Goal: Navigation & Orientation: Find specific page/section

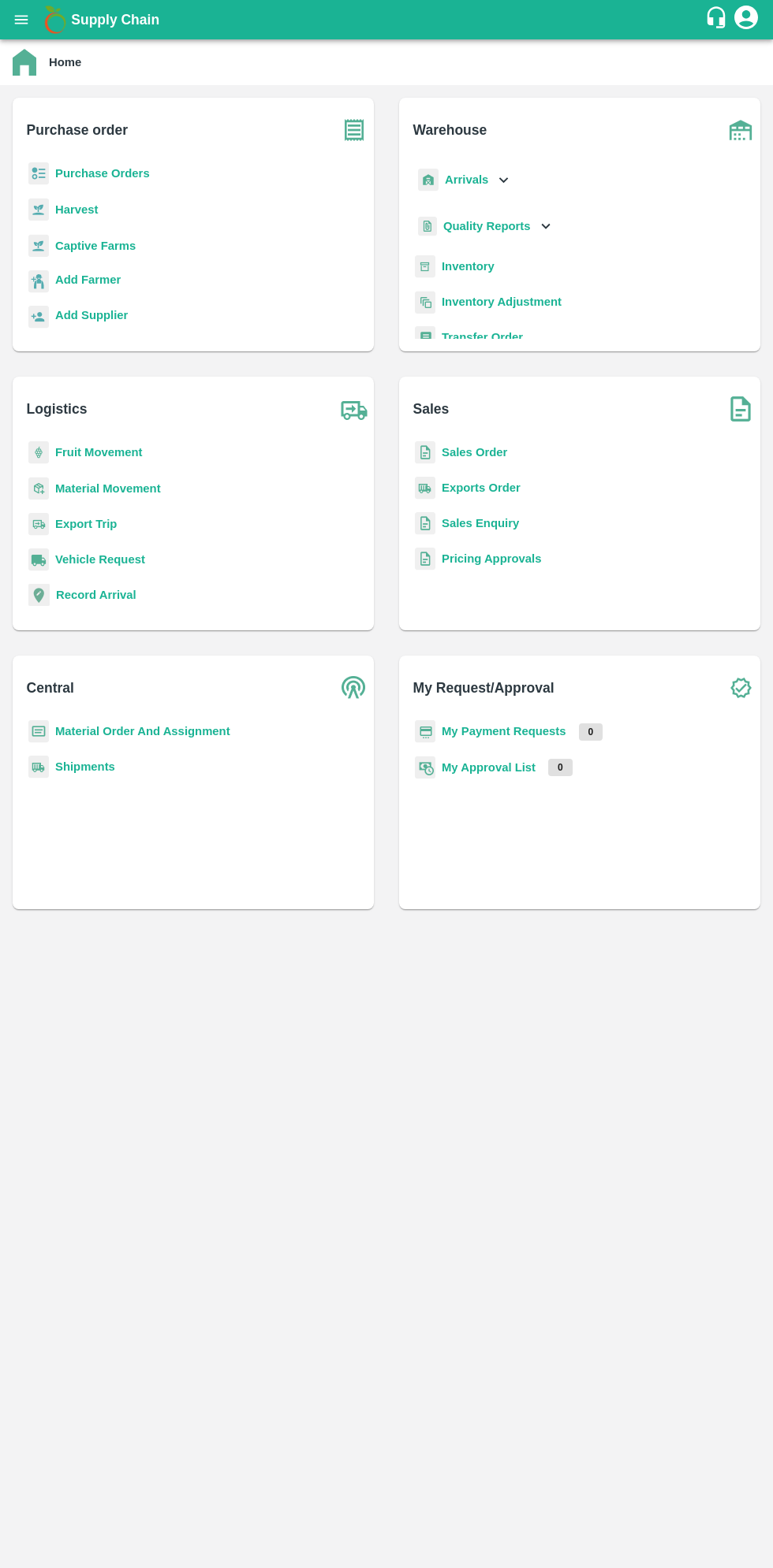
click at [21, 21] on icon "open drawer" at bounding box center [21, 20] width 17 height 17
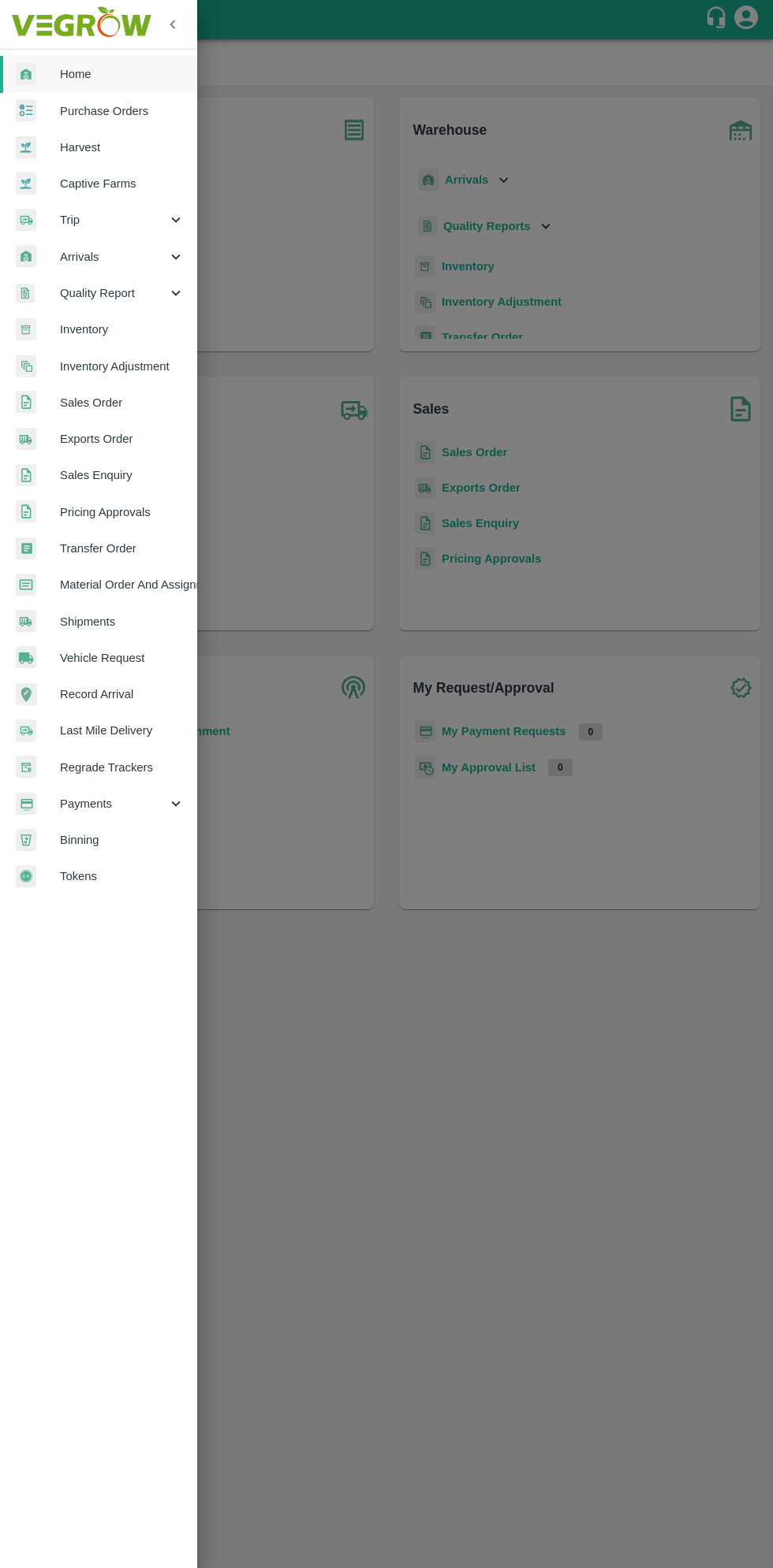
click at [100, 265] on span "Arrivals" at bounding box center [113, 257] width 107 height 17
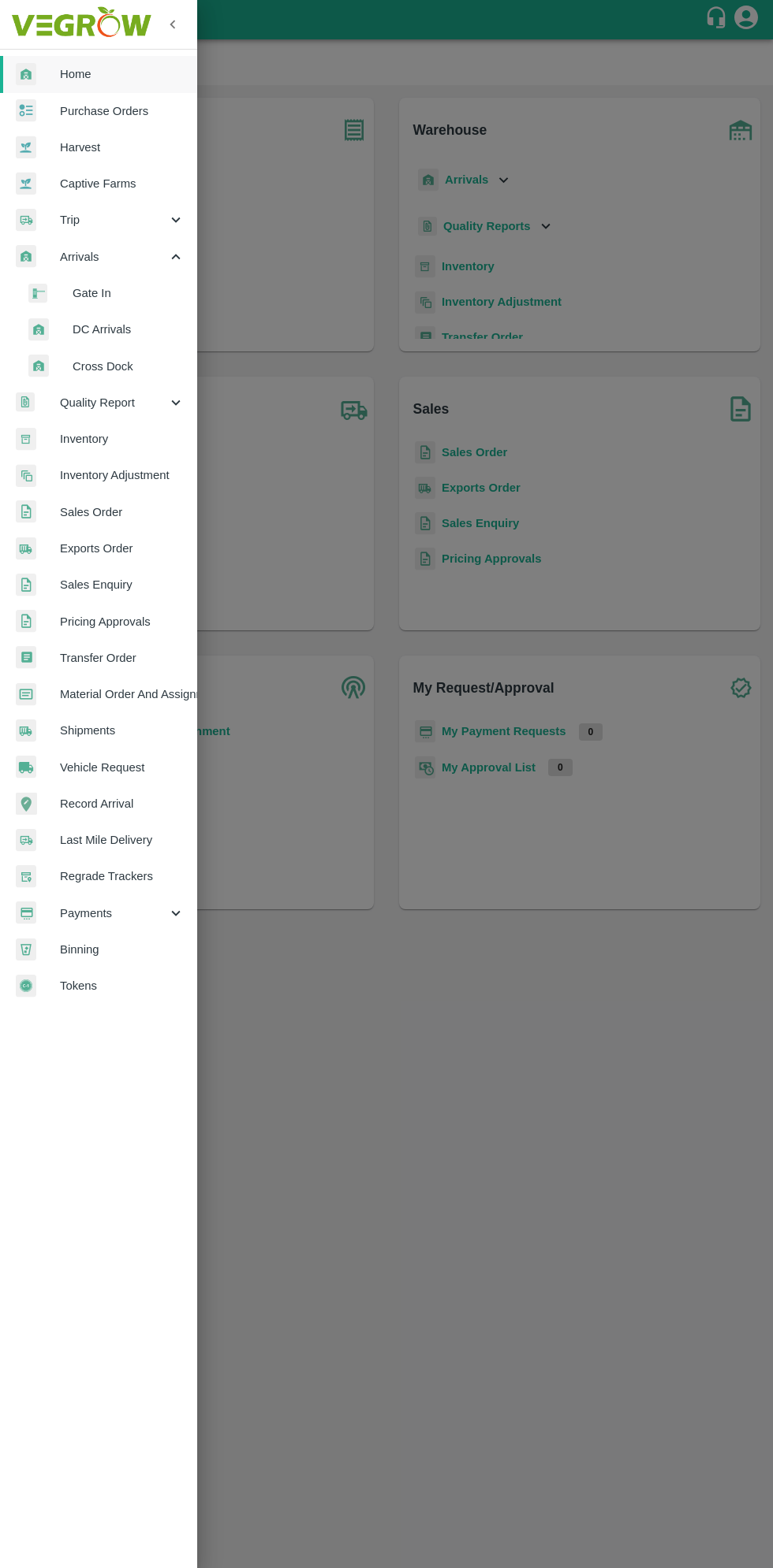
click at [91, 330] on span "DC Arrivals" at bounding box center [128, 329] width 112 height 17
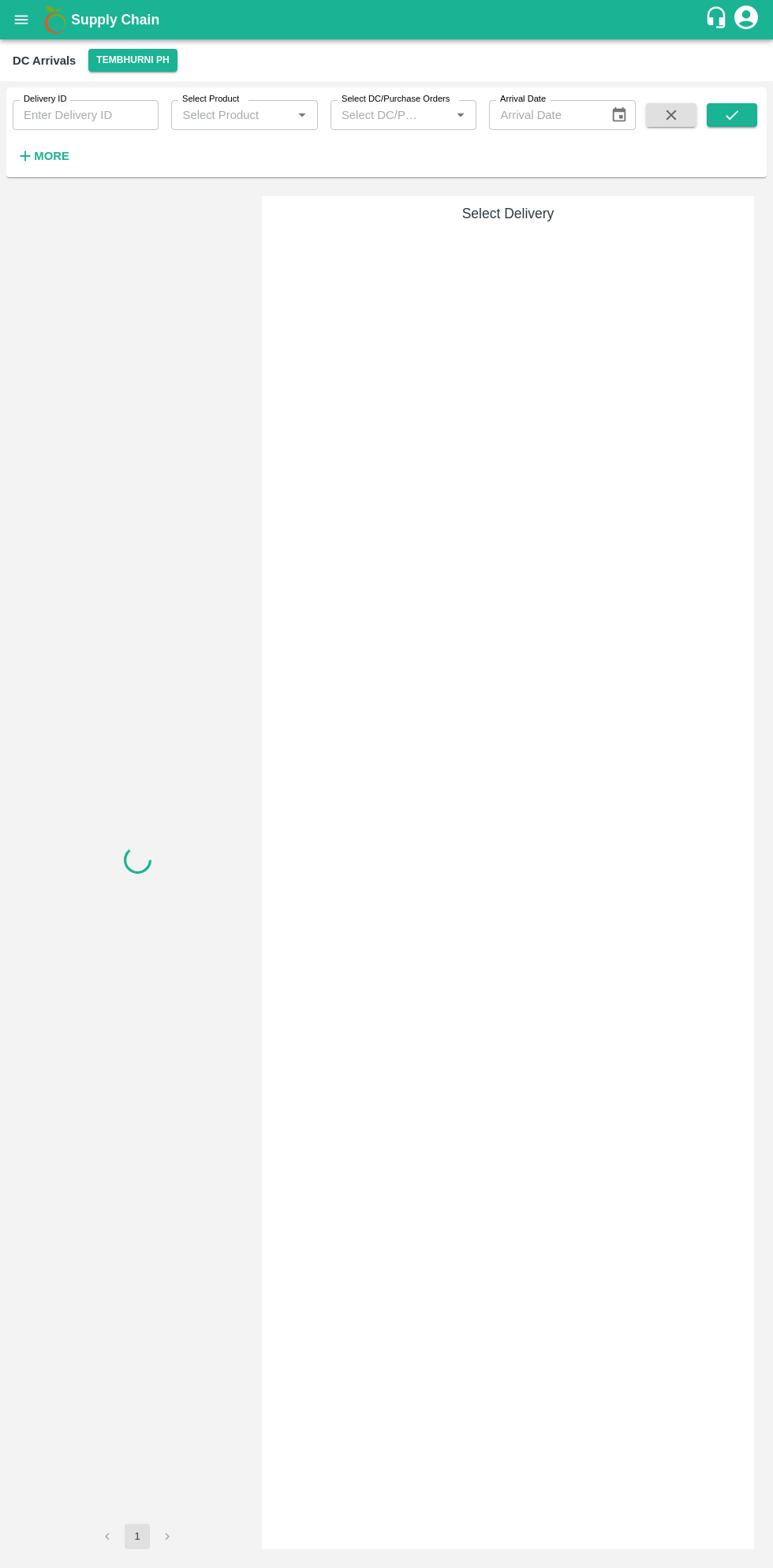
click at [30, 24] on icon "open drawer" at bounding box center [21, 20] width 17 height 17
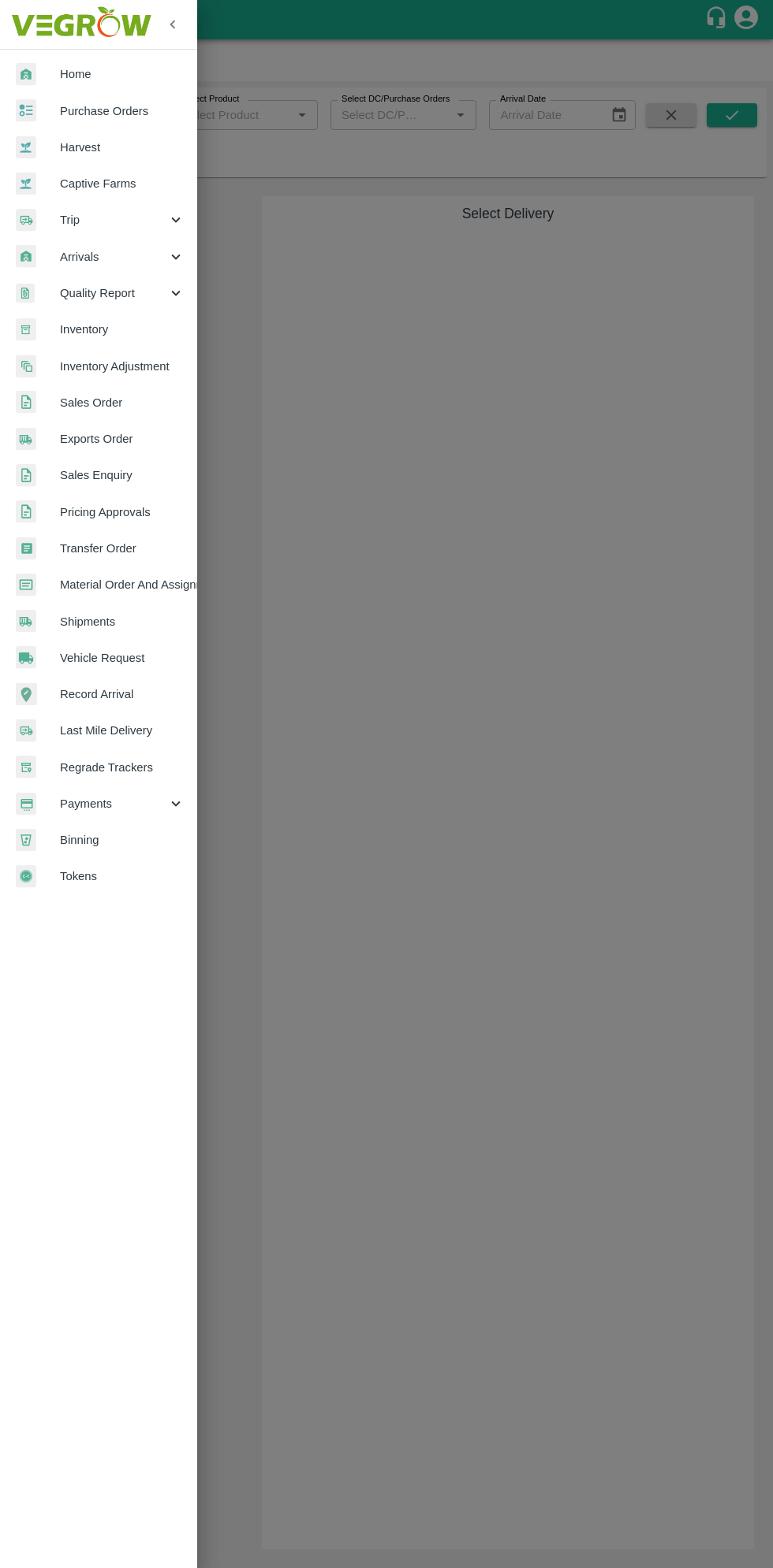
click at [86, 263] on span "Arrivals" at bounding box center [113, 257] width 107 height 17
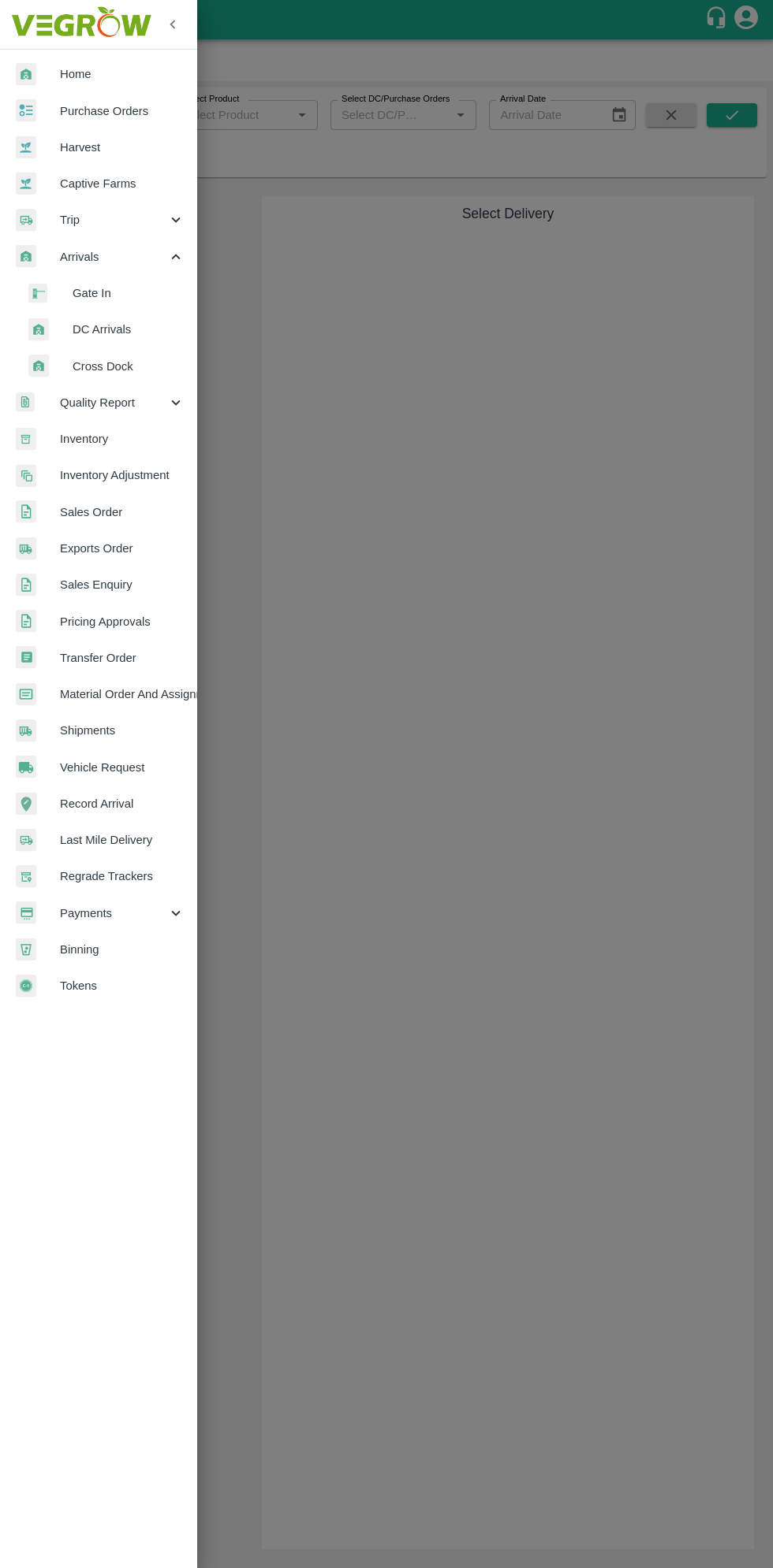
click at [93, 363] on span "Cross Dock" at bounding box center [128, 366] width 112 height 17
